Goal: Task Accomplishment & Management: Use online tool/utility

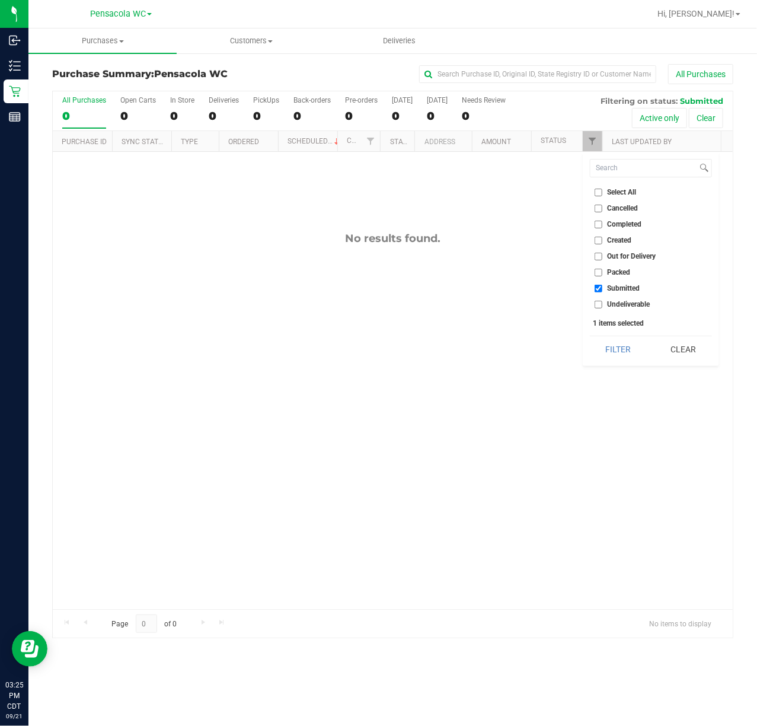
click at [618, 271] on span "Packed" at bounding box center [619, 272] width 23 height 7
click at [602, 271] on input "Packed" at bounding box center [599, 273] width 8 height 8
checkbox input "true"
click at [610, 347] on button "Filter" at bounding box center [618, 349] width 57 height 26
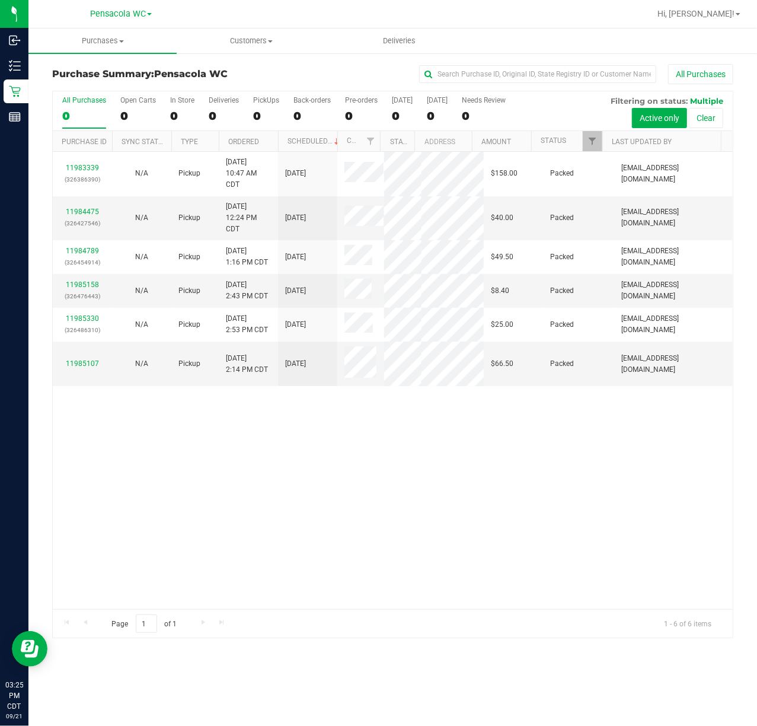
click at [311, 475] on div "11983339 (326386390) N/A Pickup [DATE] 10:47 AM CDT 9/21/2025 $158.00 Packed [E…" at bounding box center [393, 380] width 680 height 457
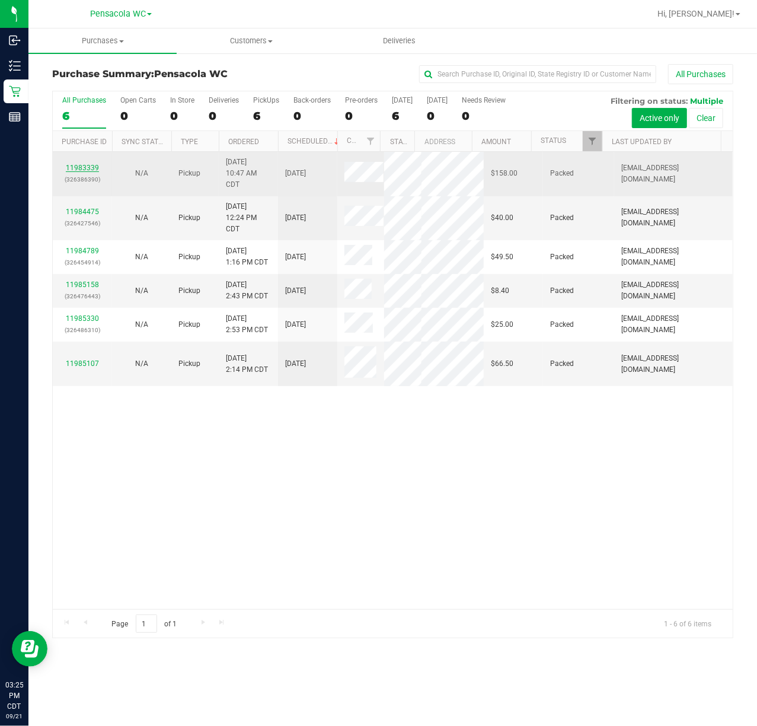
click at [76, 171] on link "11983339" at bounding box center [82, 168] width 33 height 8
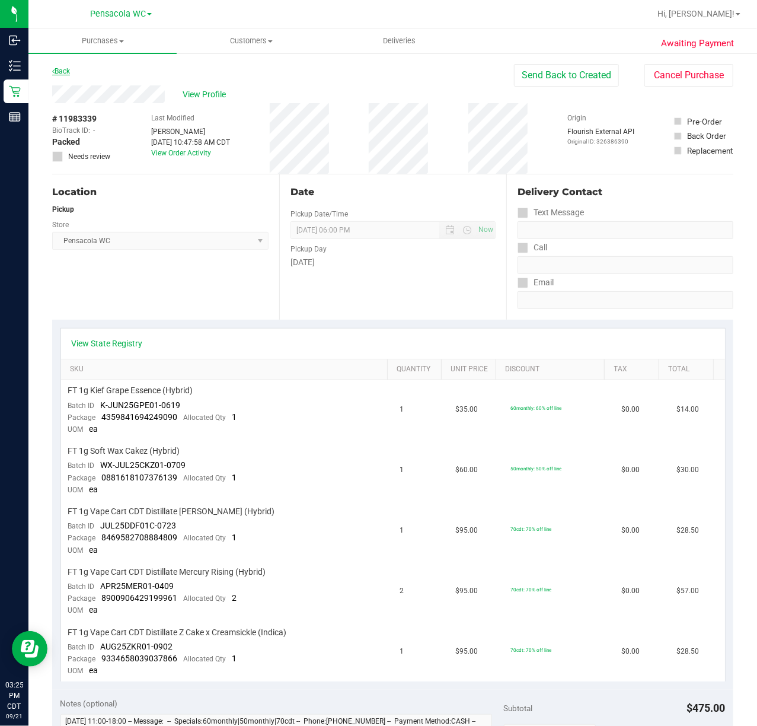
click at [53, 70] on icon at bounding box center [53, 71] width 2 height 7
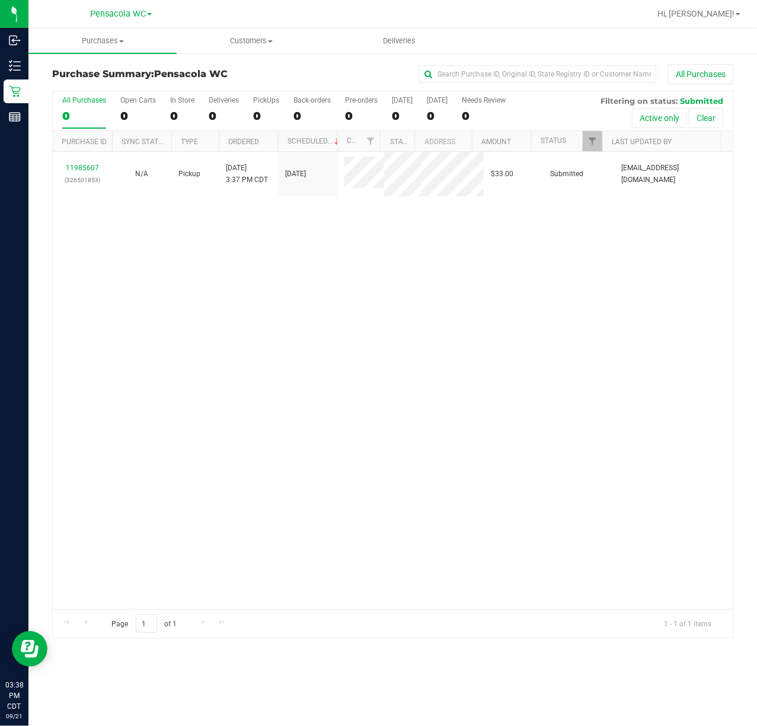
click at [341, 361] on div "11985607 (326501853) N/A Pickup [DATE] 3:37 PM CDT 9/21/2025 $33.00 Submitted […" at bounding box center [393, 380] width 680 height 457
click at [82, 170] on link "11985607" at bounding box center [82, 168] width 33 height 8
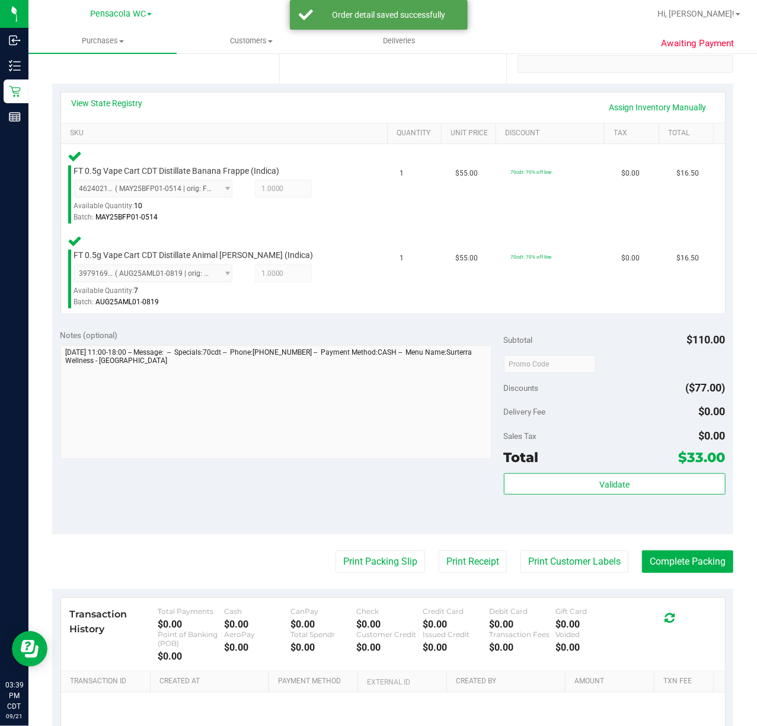
scroll to position [231, 0]
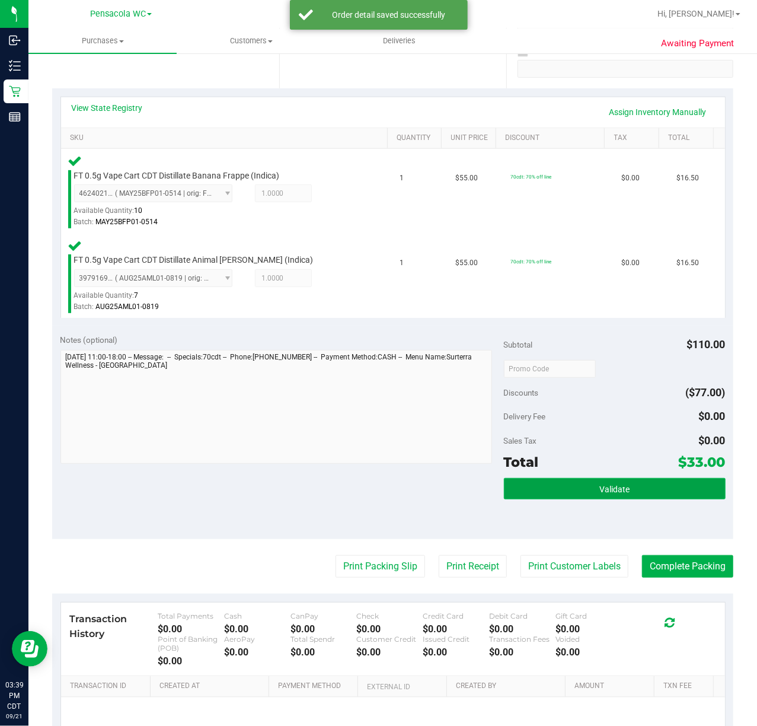
click at [654, 492] on button "Validate" at bounding box center [615, 488] width 222 height 21
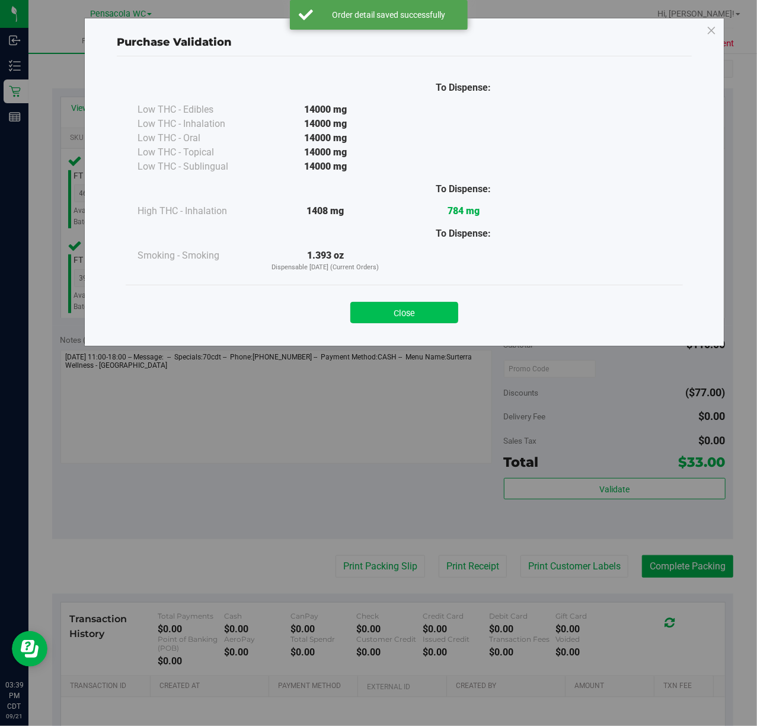
click at [405, 318] on button "Close" at bounding box center [404, 312] width 108 height 21
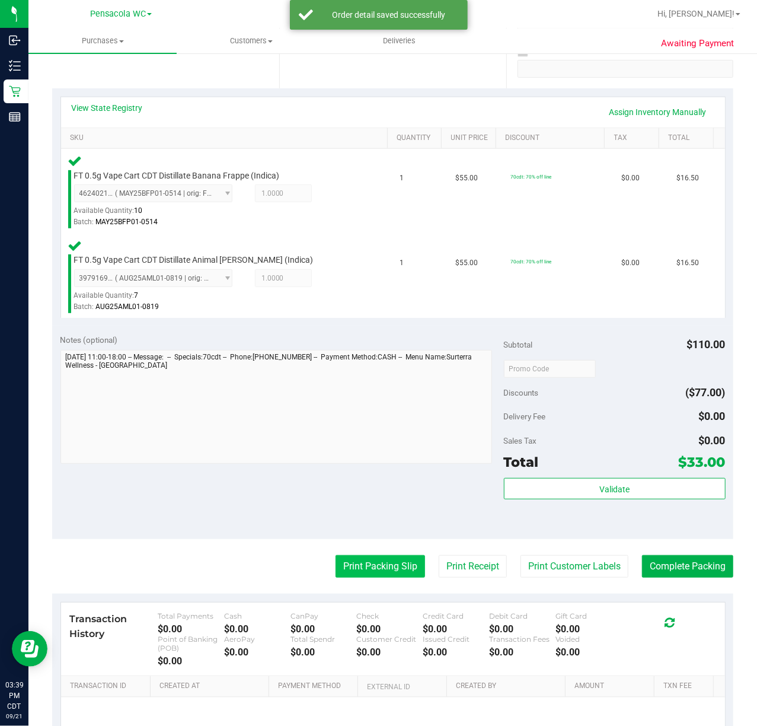
click at [378, 565] on button "Print Packing Slip" at bounding box center [381, 566] width 90 height 23
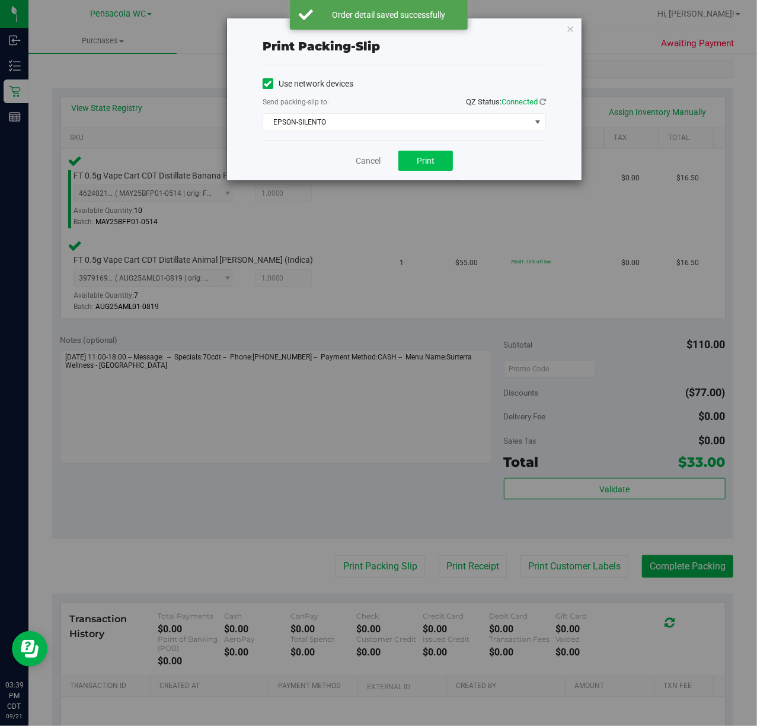
click at [436, 156] on button "Print" at bounding box center [425, 161] width 55 height 20
click at [568, 31] on icon "button" at bounding box center [570, 28] width 8 height 14
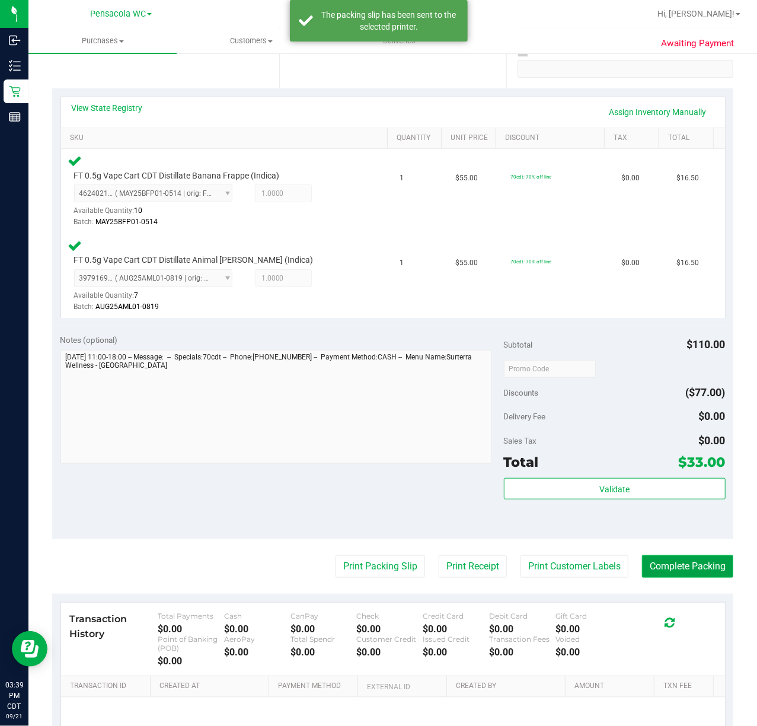
click at [685, 566] on button "Complete Packing" at bounding box center [687, 566] width 91 height 23
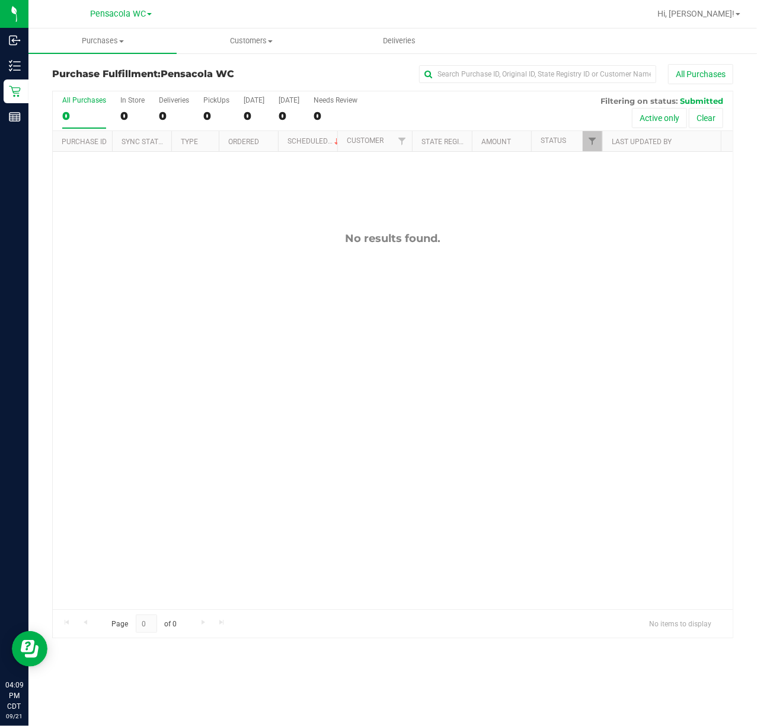
click at [64, 330] on div "No results found." at bounding box center [393, 420] width 680 height 537
